Goal: Transaction & Acquisition: Book appointment/travel/reservation

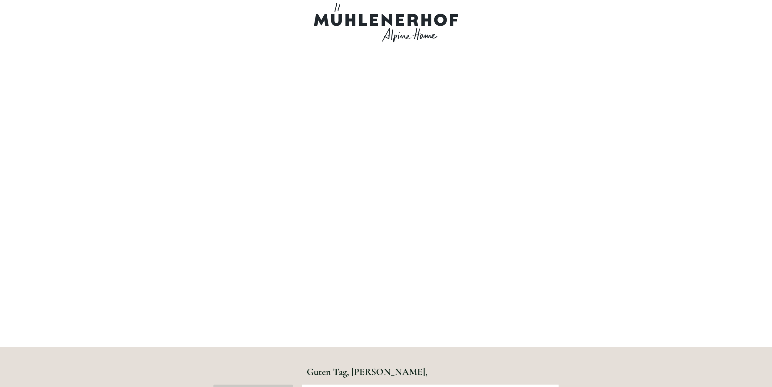
scroll to position [403, 0]
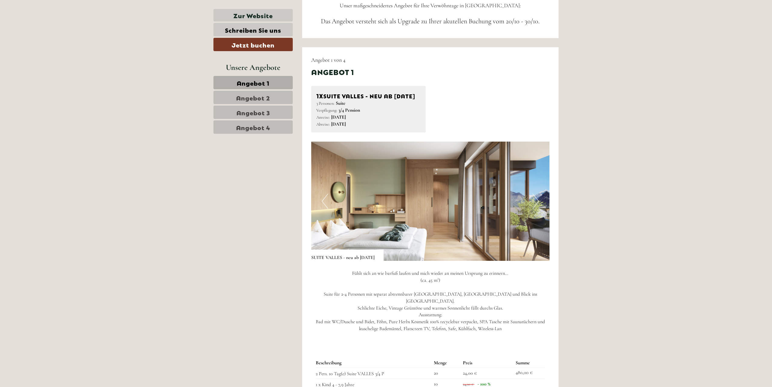
click at [250, 130] on span "Angebot 4" at bounding box center [253, 127] width 34 height 8
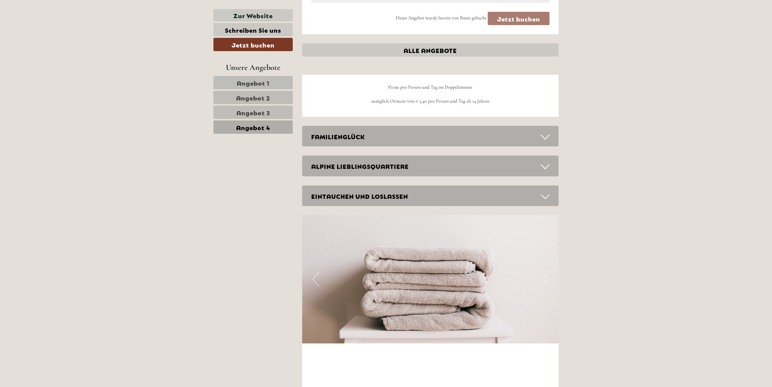
scroll to position [653, 0]
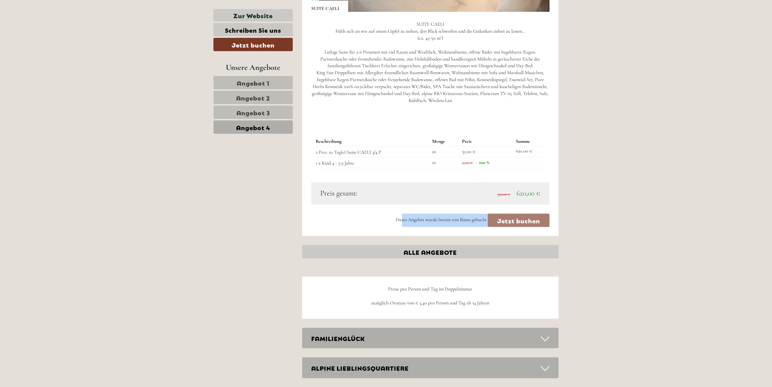
drag, startPoint x: 402, startPoint y: 222, endPoint x: 573, endPoint y: 224, distance: 171.0
click at [544, 223] on div "Dieses Angebot wurde bereits von Ihnen gebucht Jetzt buchen" at bounding box center [430, 220] width 239 height 13
drag, startPoint x: 367, startPoint y: 296, endPoint x: 479, endPoint y: 294, distance: 112.0
click at [479, 294] on p "Preise pro Person und Tag im Doppelzimmer zuzüglich Ortstaxe von € 3,40 pro Per…" at bounding box center [430, 296] width 239 height 21
click at [507, 215] on div "Dieses Angebot wurde bereits von Ihnen gebucht Jetzt buchen" at bounding box center [430, 220] width 239 height 13
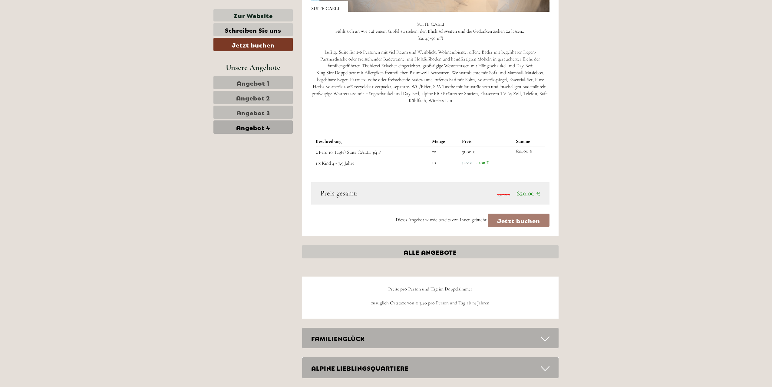
click at [510, 222] on div "Dieses Angebot wurde bereits von Ihnen gebucht Jetzt buchen" at bounding box center [430, 220] width 239 height 13
drag, startPoint x: 520, startPoint y: 190, endPoint x: 598, endPoint y: 188, distance: 78.1
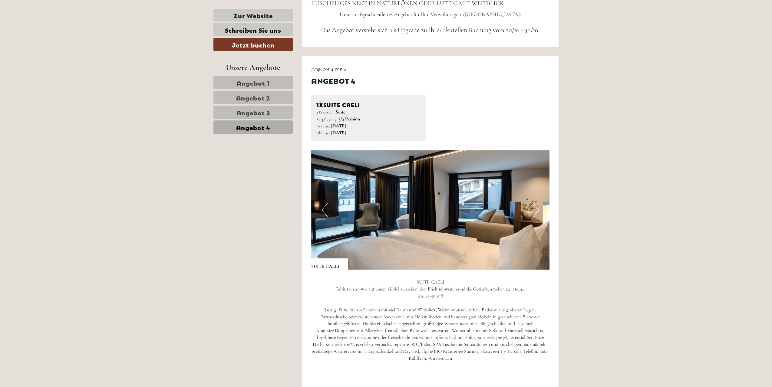
scroll to position [403, 0]
